Goal: Task Accomplishment & Management: Use online tool/utility

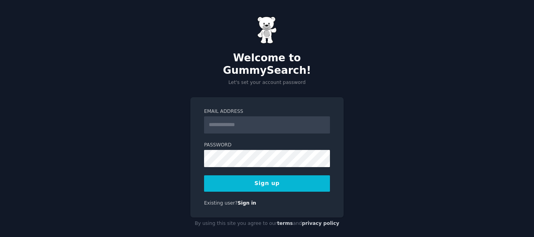
click at [253, 118] on input "Email Address" at bounding box center [267, 124] width 126 height 17
type input "**********"
click at [270, 175] on button "Sign up" at bounding box center [267, 183] width 126 height 16
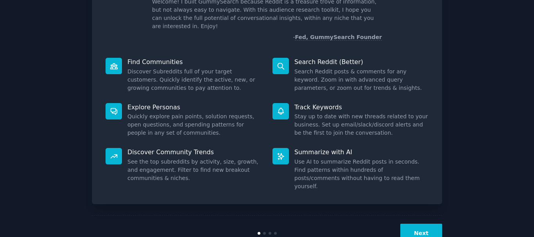
scroll to position [69, 0]
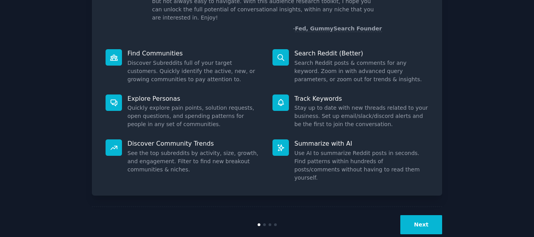
click at [190, 60] on dd "Discover Subreddits full of your target customers. Quickly identify the active,…" at bounding box center [194, 71] width 134 height 25
click at [429, 215] on button "Next" at bounding box center [421, 224] width 42 height 19
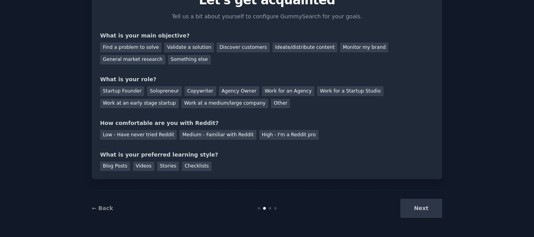
scroll to position [43, 0]
click at [182, 47] on div "Validate a solution" at bounding box center [189, 48] width 50 height 10
click at [159, 93] on div "Solopreneur" at bounding box center [164, 91] width 34 height 10
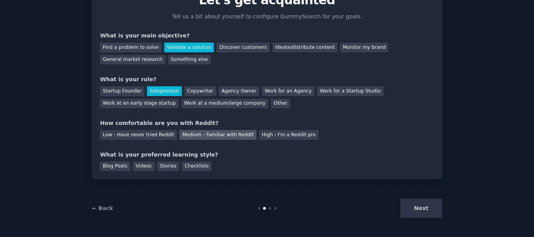
click at [209, 133] on div "Medium - Familiar with Reddit" at bounding box center [217, 135] width 77 height 10
click at [192, 166] on div "Checklists" at bounding box center [197, 167] width 30 height 10
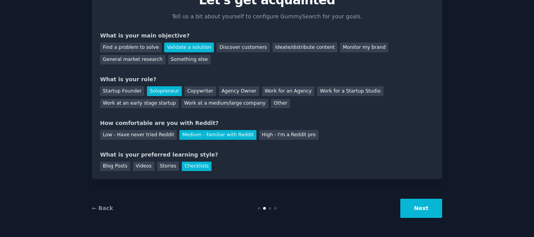
click at [420, 207] on button "Next" at bounding box center [421, 208] width 42 height 19
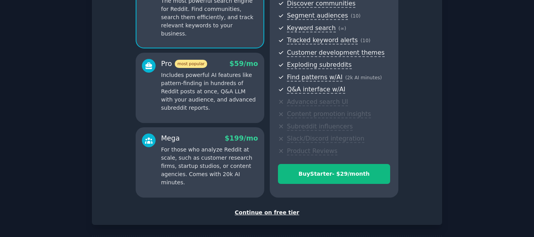
scroll to position [93, 0]
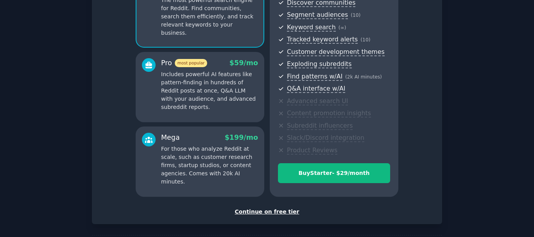
click at [271, 212] on div "Continue on free tier" at bounding box center [267, 212] width 334 height 8
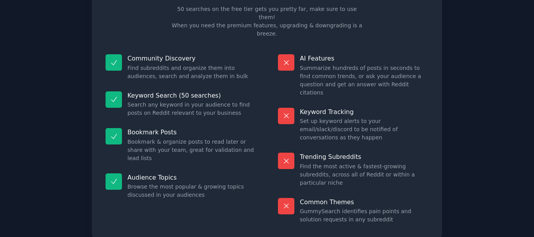
scroll to position [67, 0]
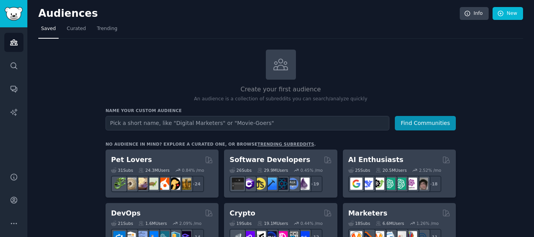
click at [240, 122] on input "text" at bounding box center [248, 123] width 284 height 14
type input "grounding"
click at [395, 116] on button "Find Communities" at bounding box center [425, 123] width 61 height 14
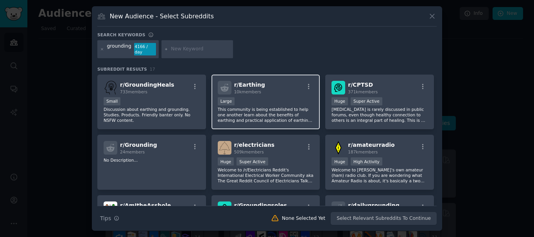
click at [243, 82] on span "r/ Earthing" at bounding box center [249, 85] width 31 height 6
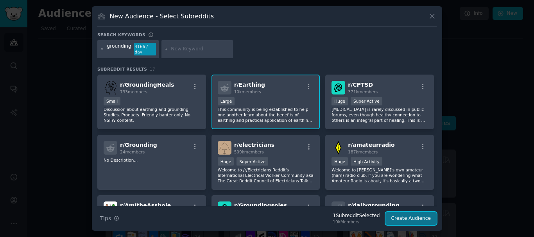
click at [413, 215] on button "Create Audience" at bounding box center [411, 218] width 52 height 13
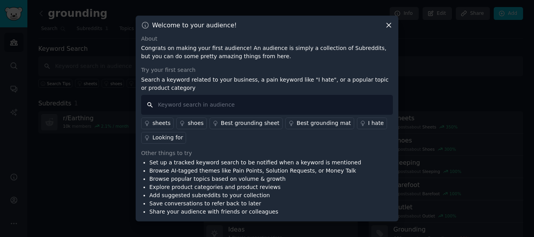
click at [275, 108] on input "text" at bounding box center [267, 105] width 252 height 20
type input "books"
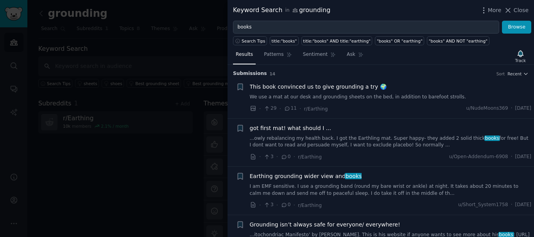
click at [327, 89] on span "This book convinced us to give grounding a try 🌍" at bounding box center [318, 87] width 137 height 8
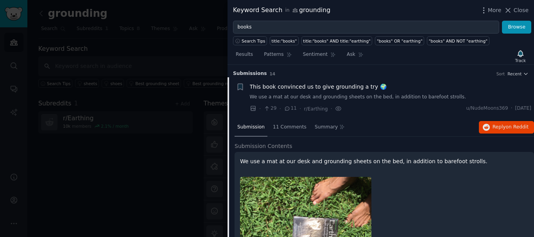
click at [327, 89] on div "This book convinced us to give grounding a try 🌍 We use a mat at our desk and g…" at bounding box center [391, 92] width 282 height 18
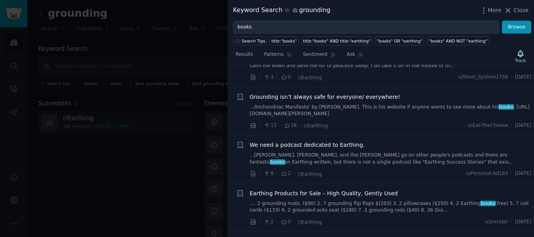
scroll to position [306, 0]
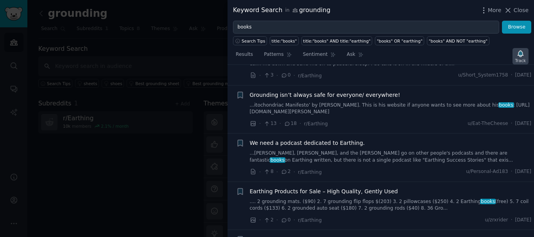
click at [518, 56] on icon "button" at bounding box center [520, 54] width 8 height 8
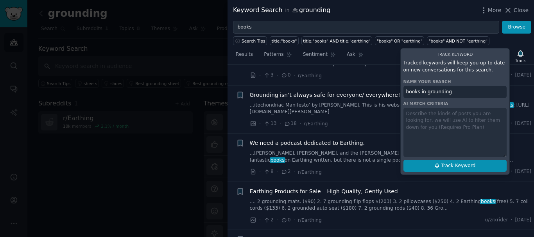
click at [462, 169] on span "Track Keyword" at bounding box center [458, 166] width 34 height 7
type input "books in grounding"
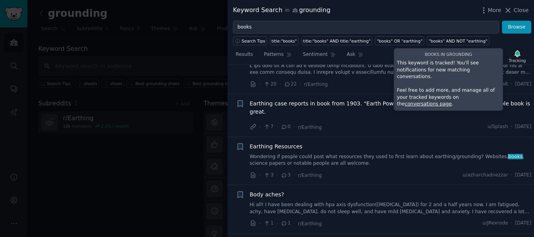
scroll to position [647, 0]
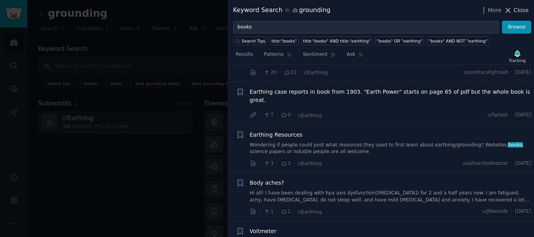
click at [515, 7] on span "Close" at bounding box center [520, 10] width 15 height 8
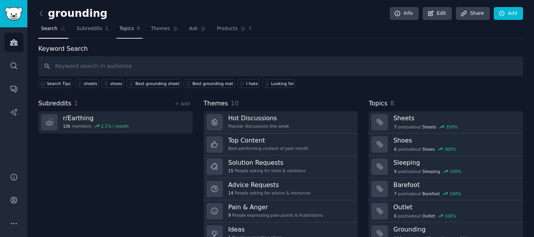
click at [119, 29] on span "Topics" at bounding box center [126, 28] width 14 height 7
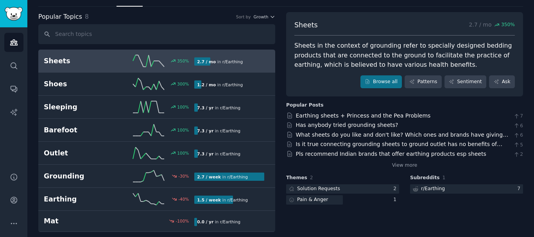
scroll to position [38, 0]
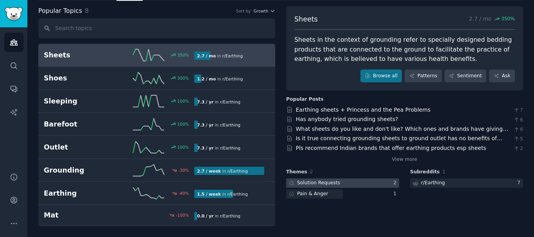
click at [323, 181] on div "Solution Requests" at bounding box center [318, 183] width 43 height 7
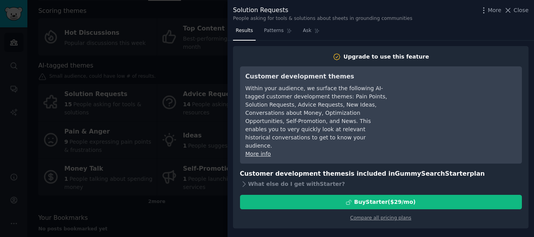
click at [170, 61] on div at bounding box center [267, 118] width 534 height 237
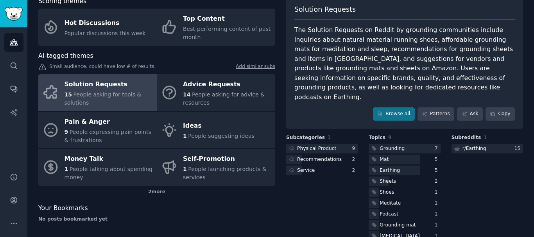
scroll to position [54, 0]
